Goal: Task Accomplishment & Management: Manage account settings

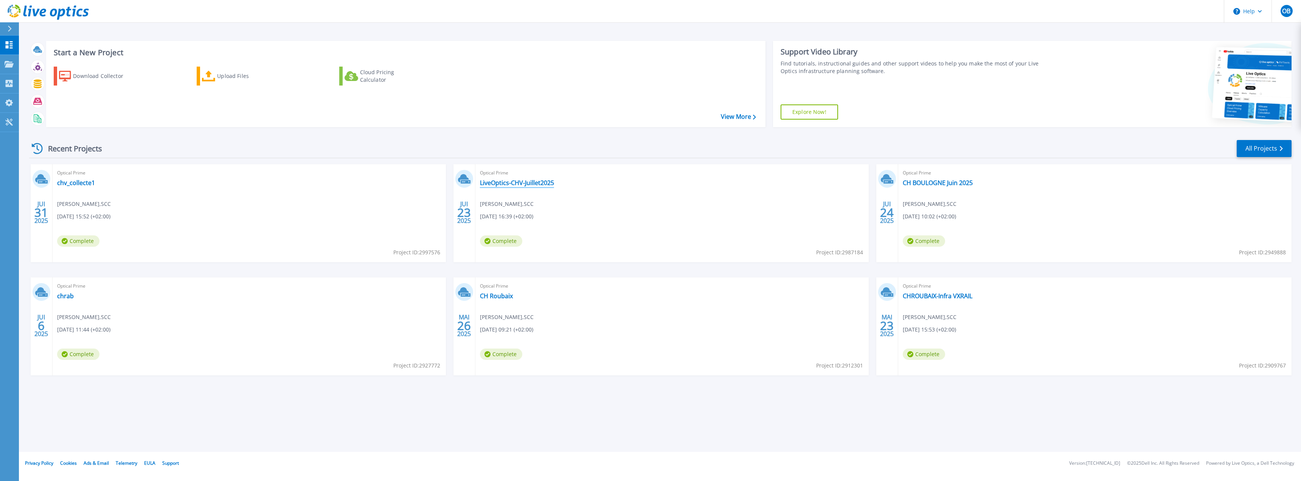
click at [521, 181] on link "LiveOptics-CHV-Juillet2025" at bounding box center [517, 183] width 74 height 8
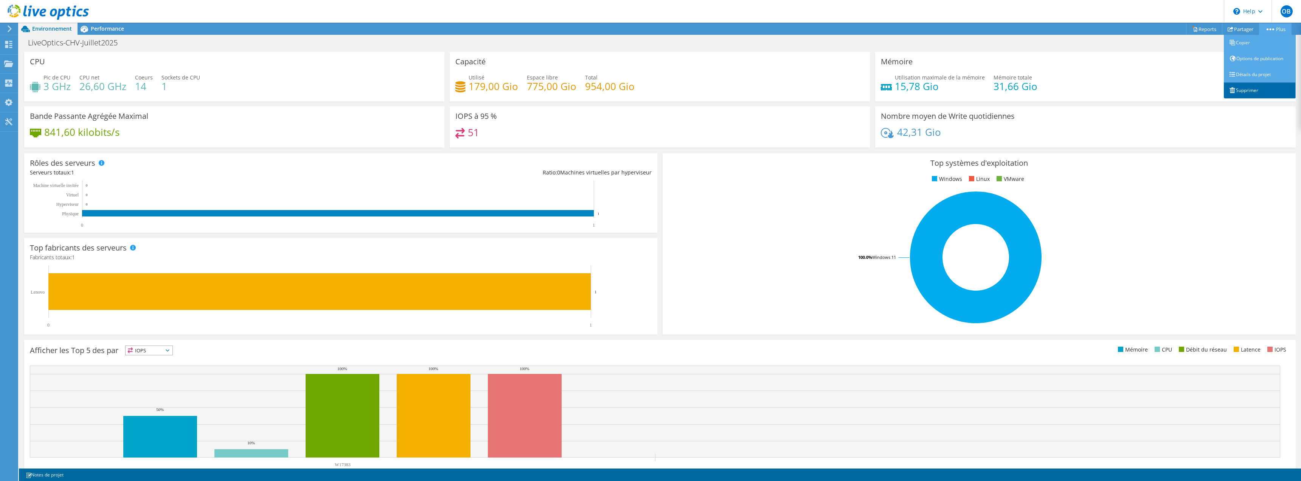
click at [1268, 92] on link "Supprimer" at bounding box center [1260, 90] width 72 height 16
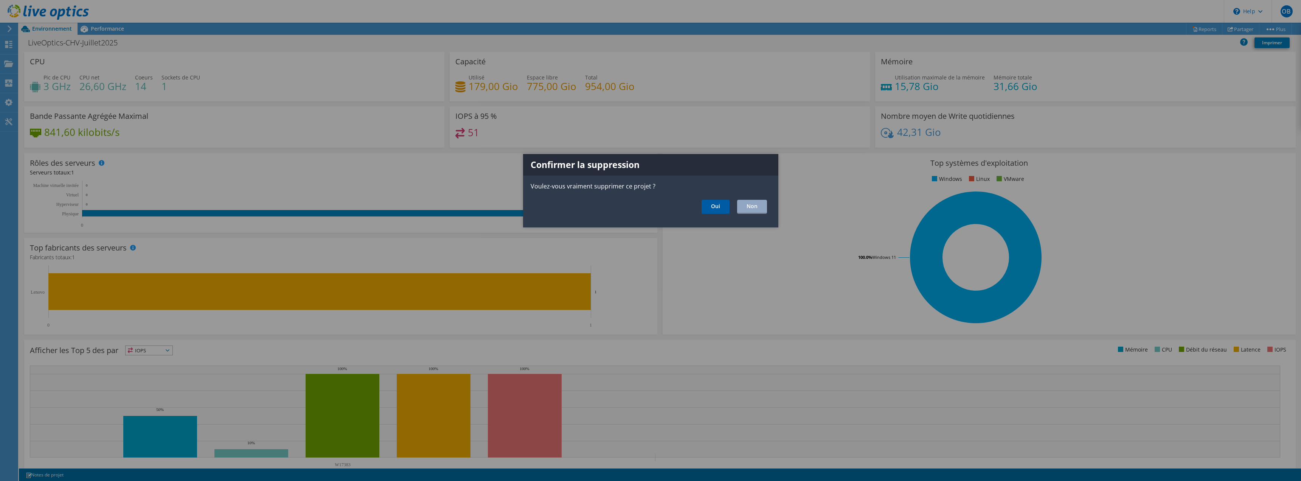
click at [718, 207] on link "Oui" at bounding box center [716, 207] width 28 height 14
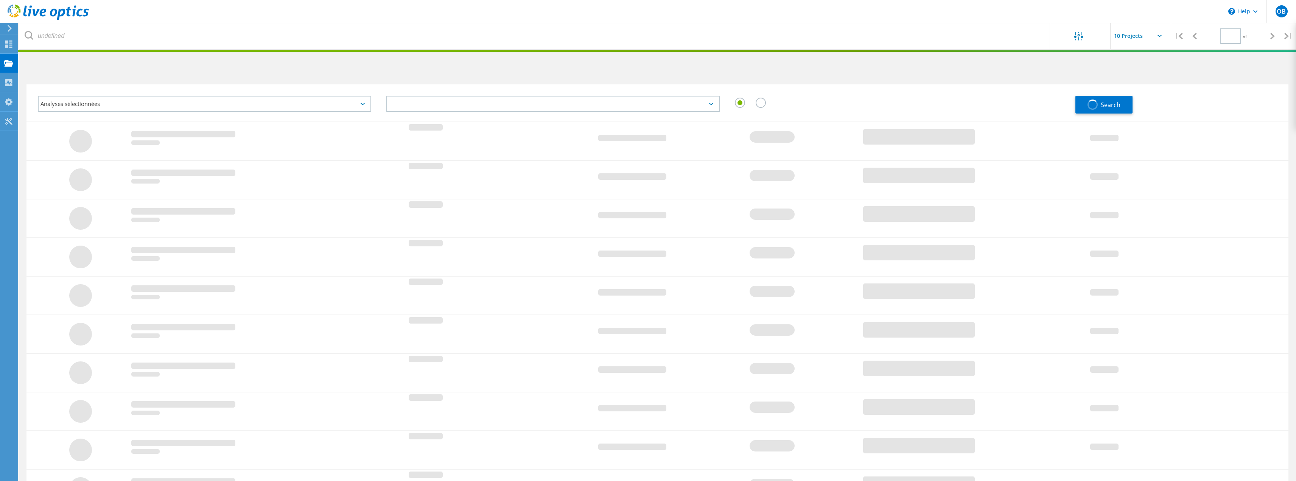
type input "1"
